Goal: Task Accomplishment & Management: Use online tool/utility

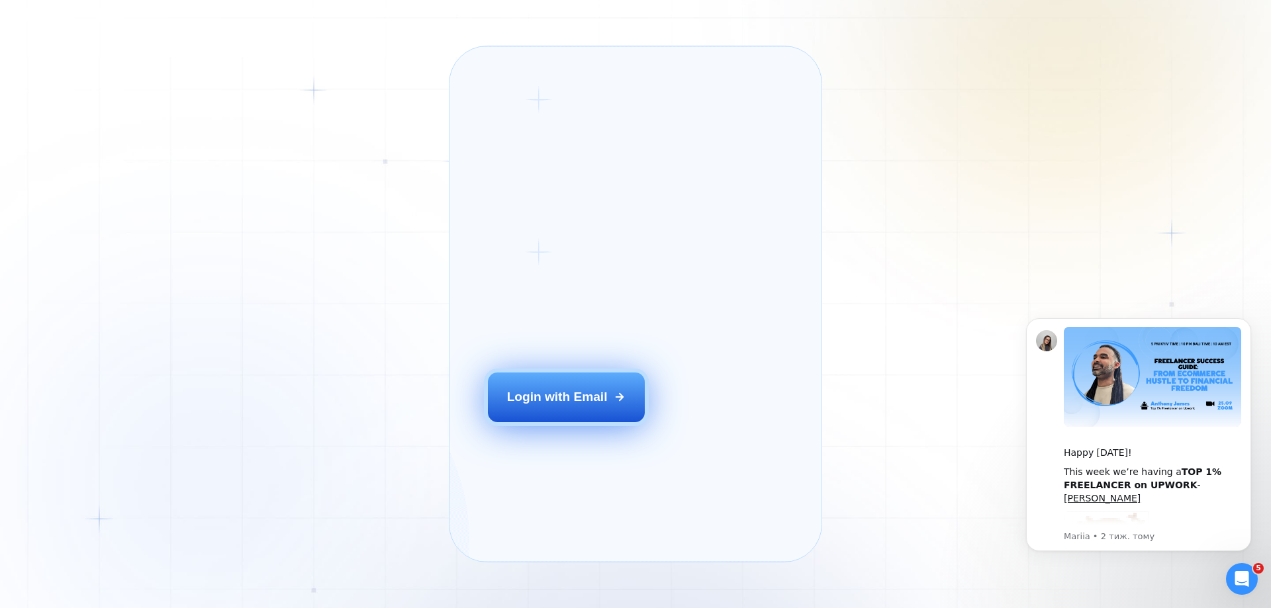
click at [585, 406] on div "Login with Email" at bounding box center [557, 397] width 101 height 17
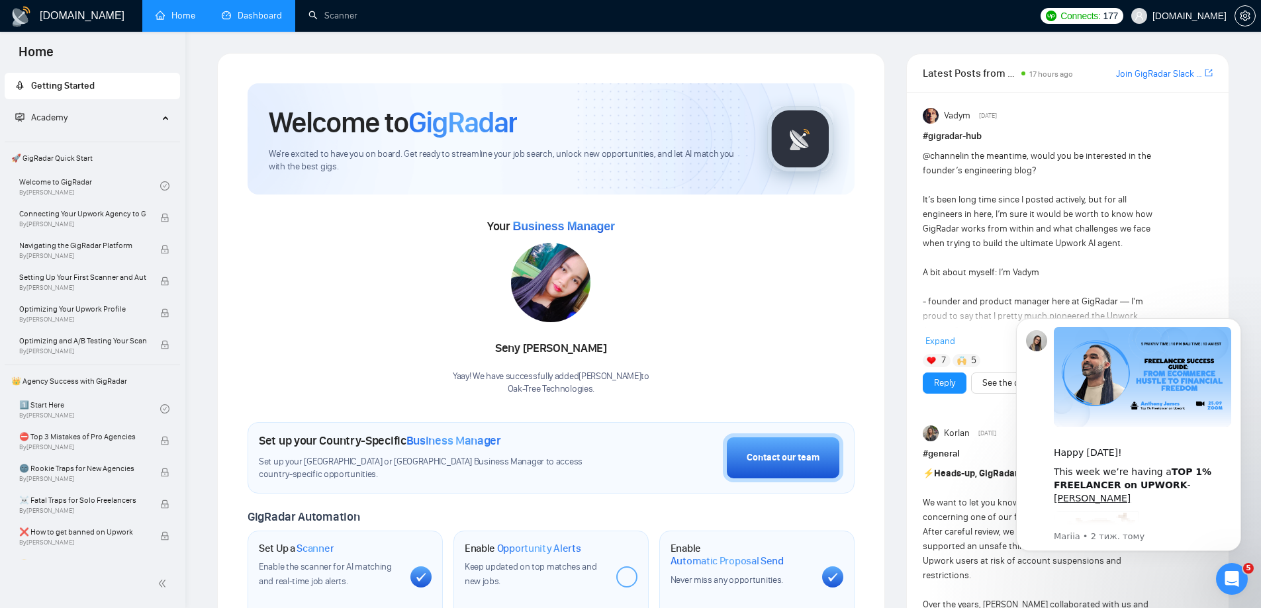
click at [244, 15] on link "Dashboard" at bounding box center [252, 15] width 60 height 11
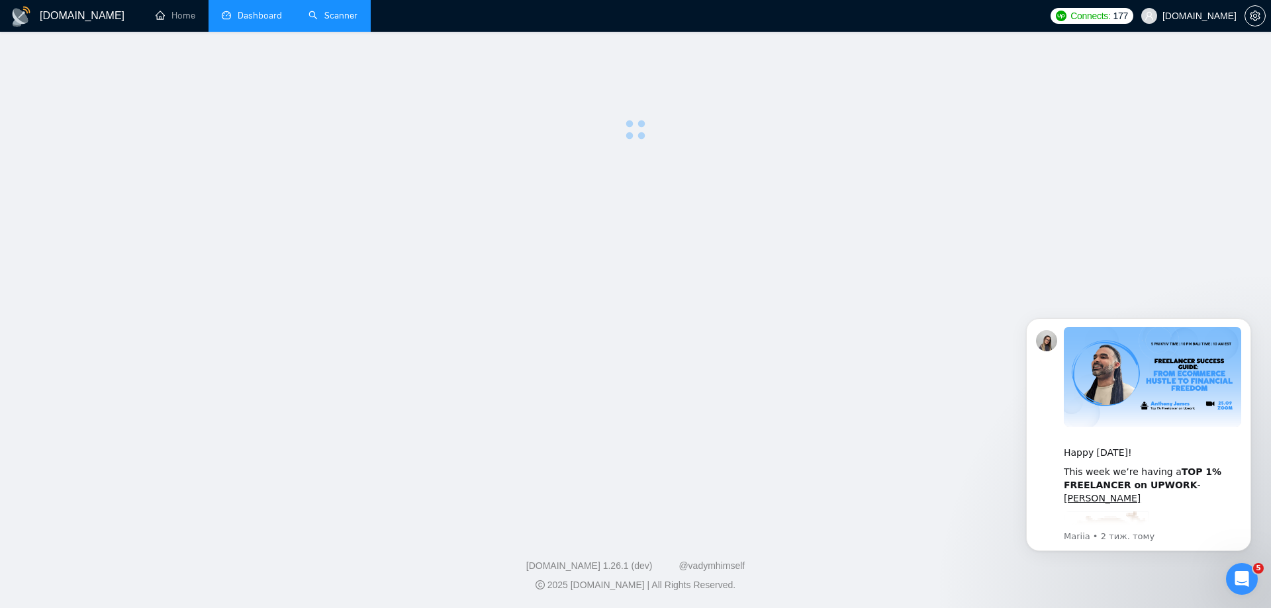
click at [330, 21] on link "Scanner" at bounding box center [333, 15] width 49 height 11
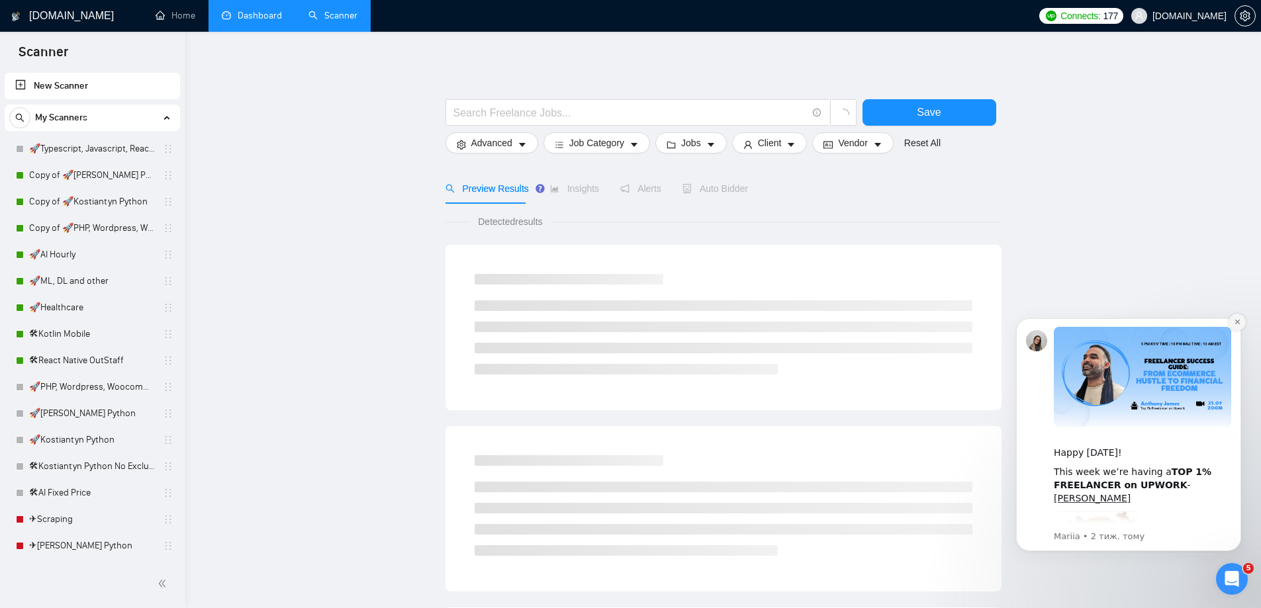
click at [1238, 322] on icon "Dismiss notification" at bounding box center [1237, 322] width 5 height 5
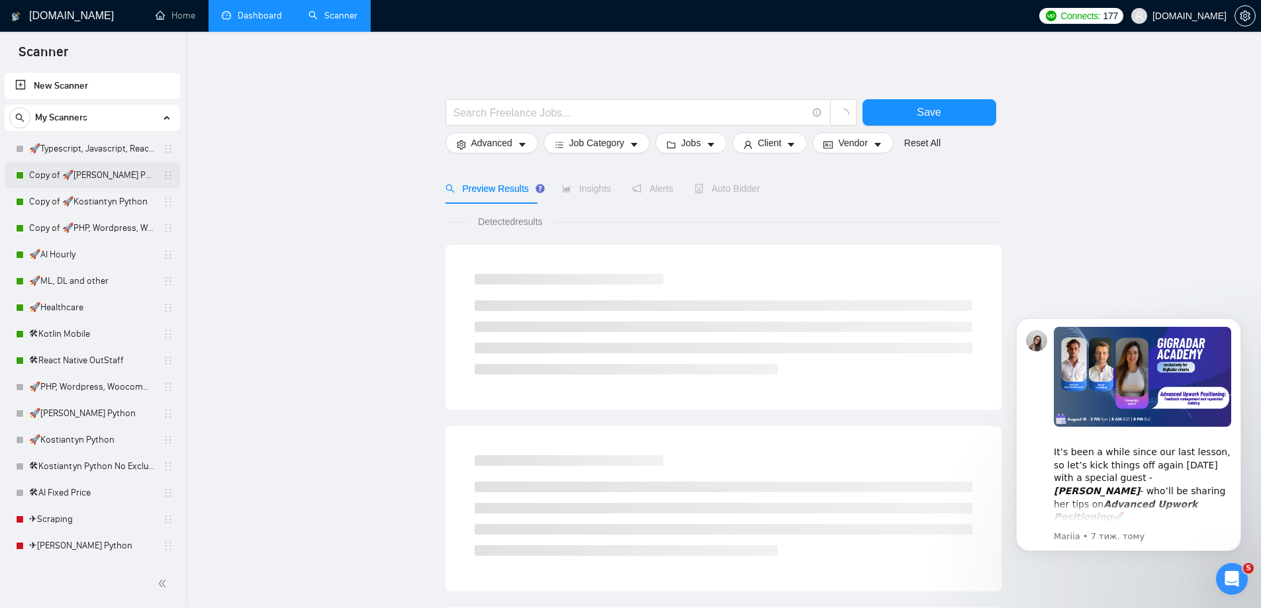
click at [93, 170] on link "Copy of 🚀[PERSON_NAME] Python" at bounding box center [92, 175] width 126 height 26
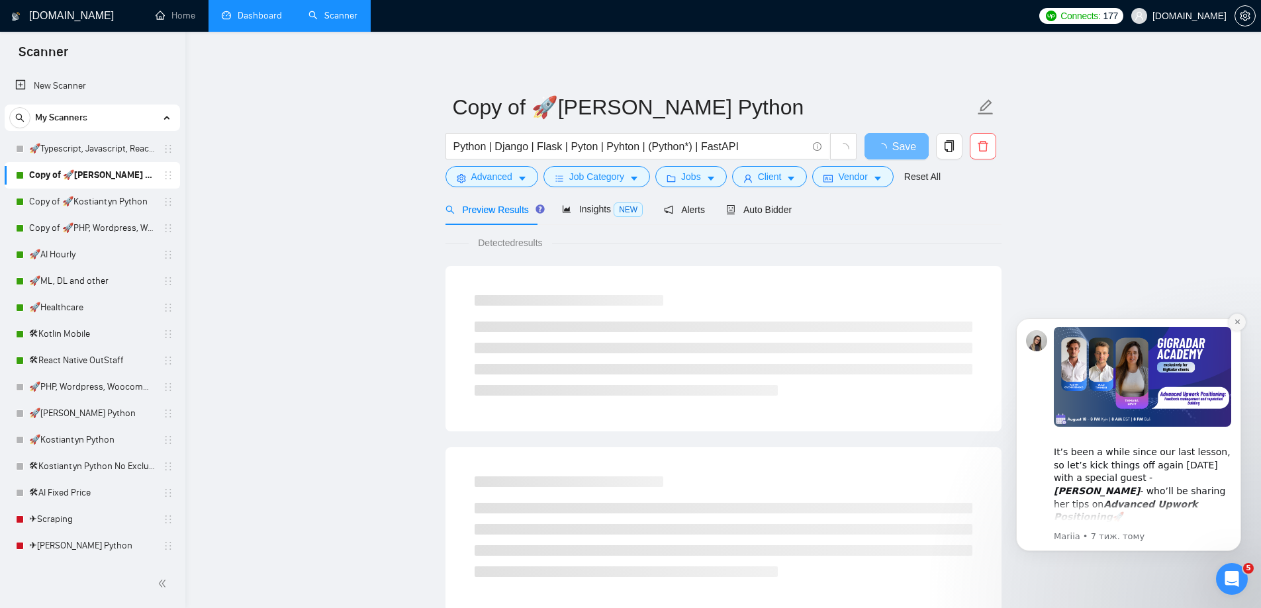
click at [1238, 323] on icon "Dismiss notification" at bounding box center [1237, 322] width 5 height 5
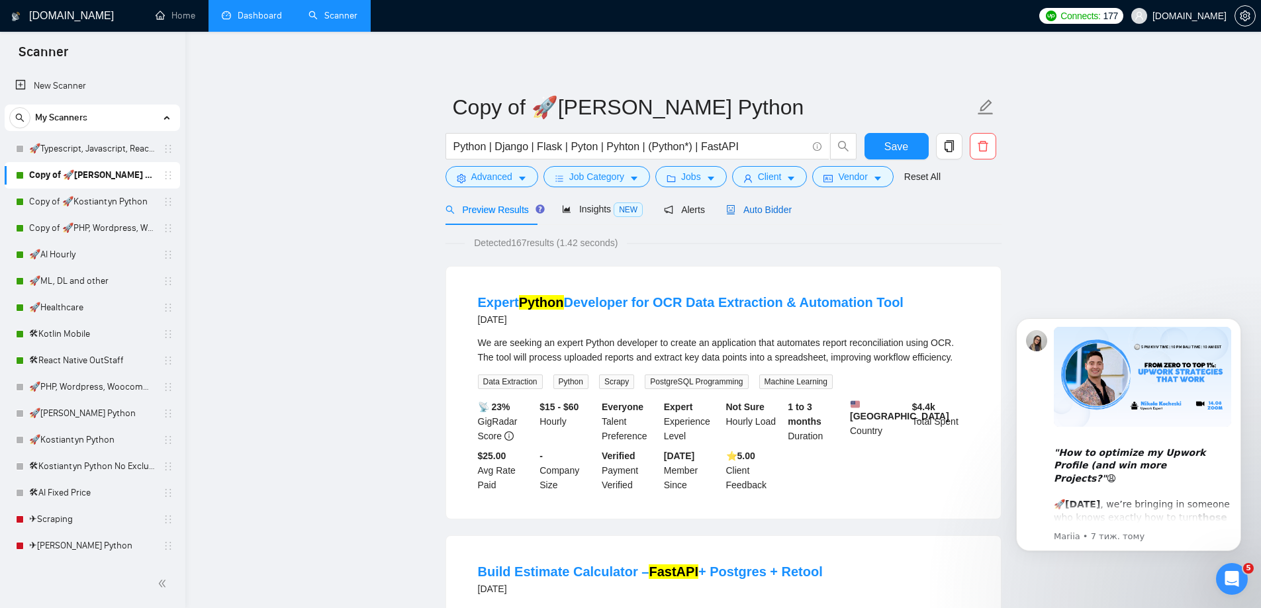
click at [737, 210] on span "Auto Bidder" at bounding box center [759, 210] width 66 height 11
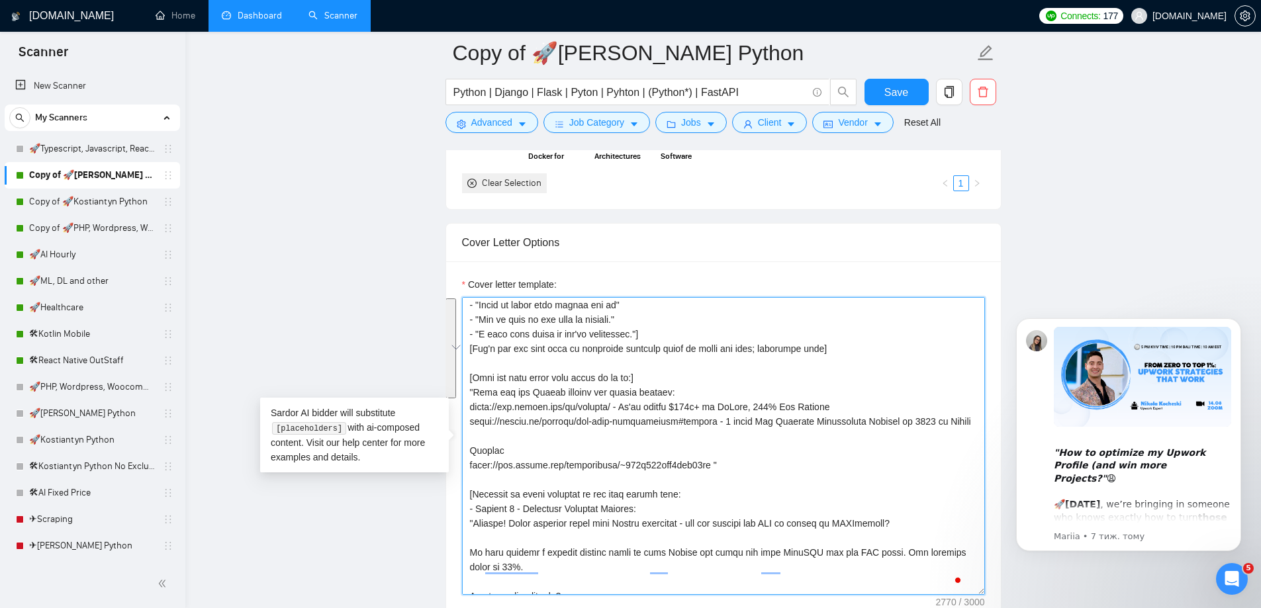
scroll to position [265, 0]
drag, startPoint x: 473, startPoint y: 391, endPoint x: 712, endPoint y: 473, distance: 252.1
click at [712, 473] on textarea "Cover letter template:" at bounding box center [723, 446] width 523 height 298
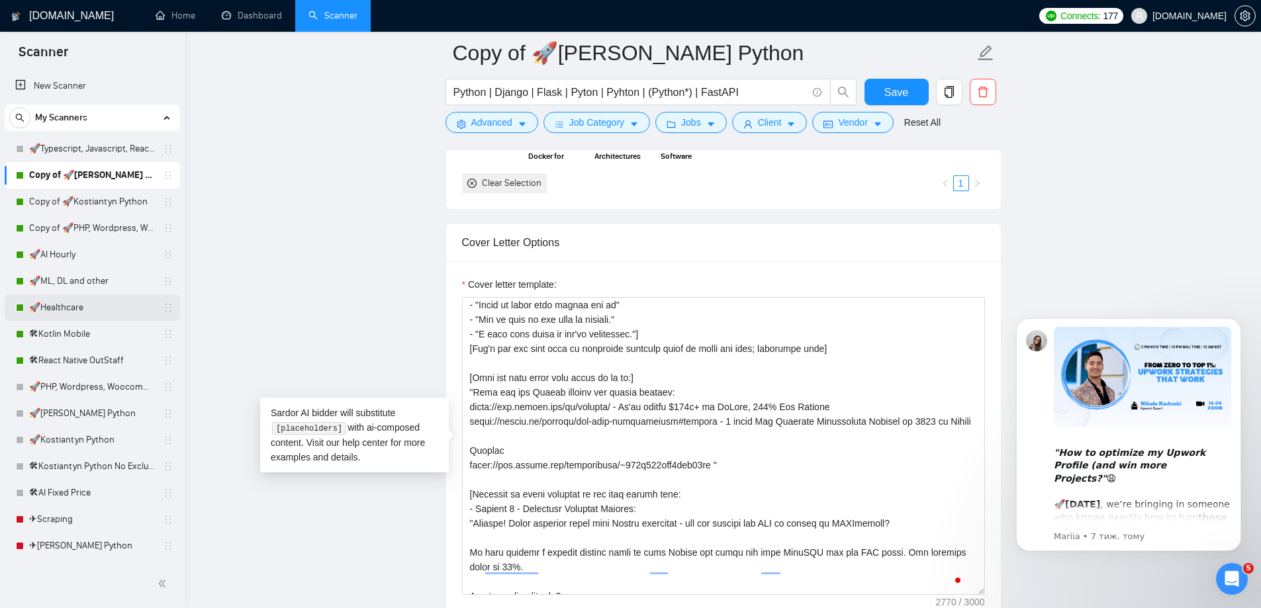
click at [103, 307] on link "🚀Healthcare" at bounding box center [92, 308] width 126 height 26
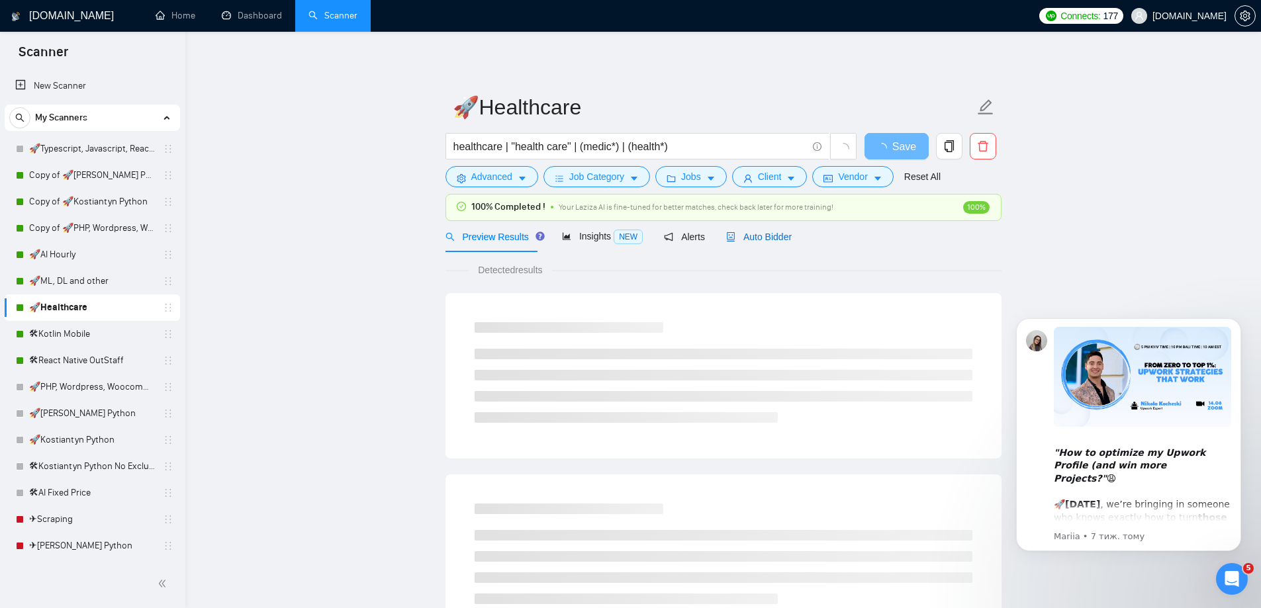
click at [775, 234] on span "Auto Bidder" at bounding box center [759, 237] width 66 height 11
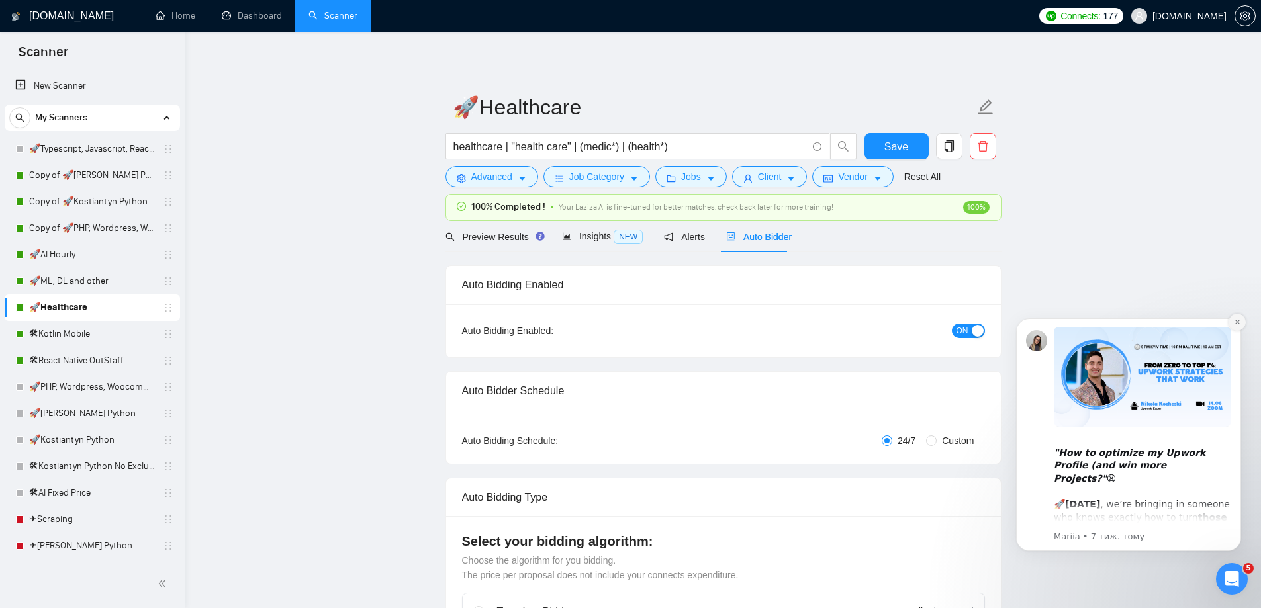
click at [1239, 321] on icon "Dismiss notification" at bounding box center [1237, 321] width 7 height 7
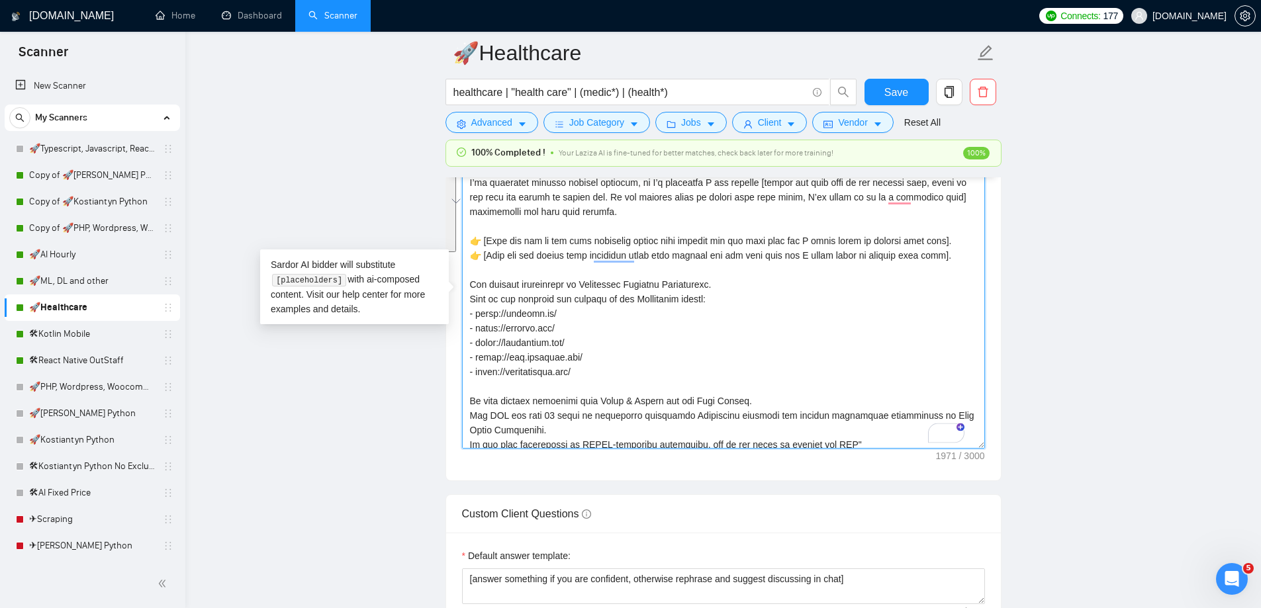
scroll to position [66, 0]
drag, startPoint x: 467, startPoint y: 353, endPoint x: 632, endPoint y: 424, distance: 179.7
click at [632, 424] on textarea "Cover letter template:" at bounding box center [723, 300] width 523 height 298
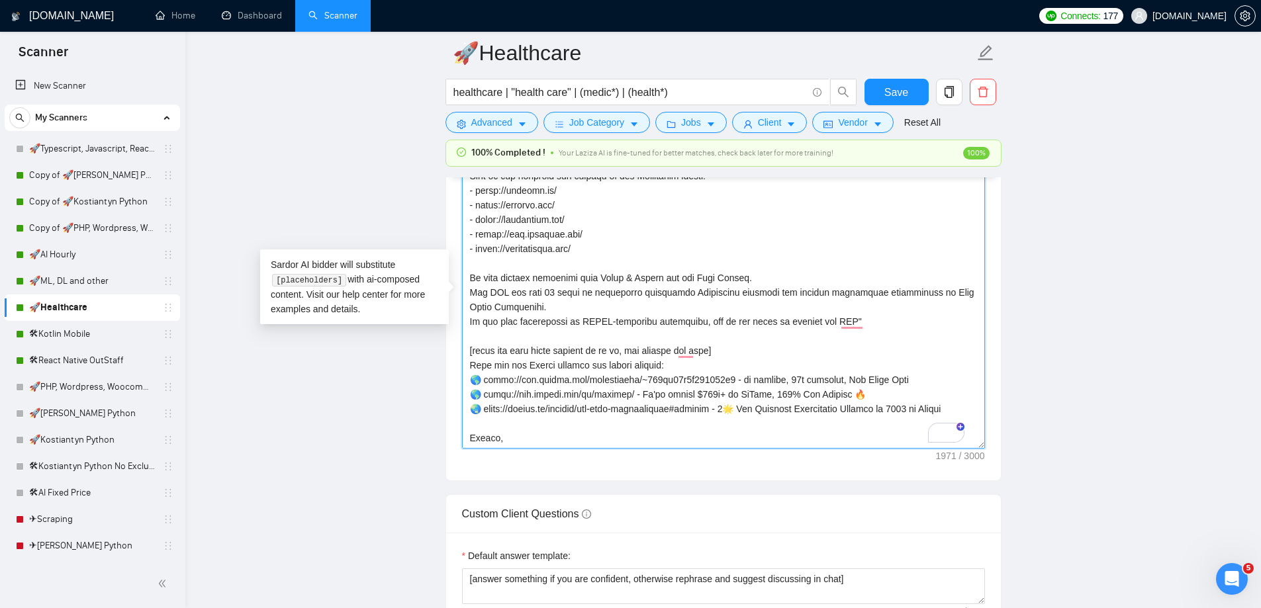
scroll to position [0, 0]
